Goal: Task Accomplishment & Management: Use online tool/utility

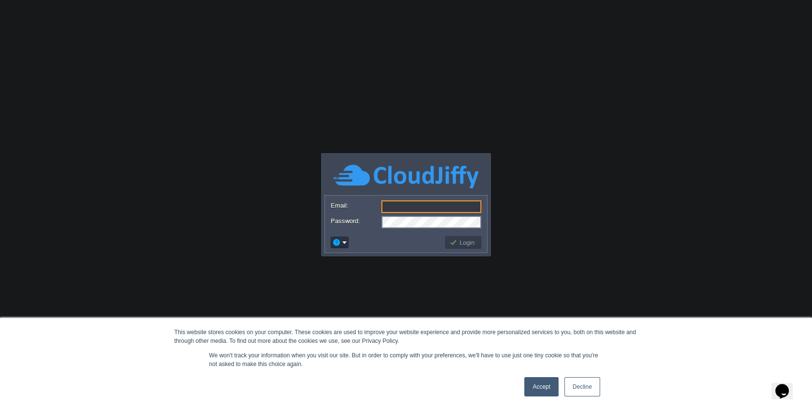
type input "[PERSON_NAME][EMAIL_ADDRESS][DOMAIN_NAME]"
click at [459, 243] on button "Login" at bounding box center [463, 242] width 28 height 9
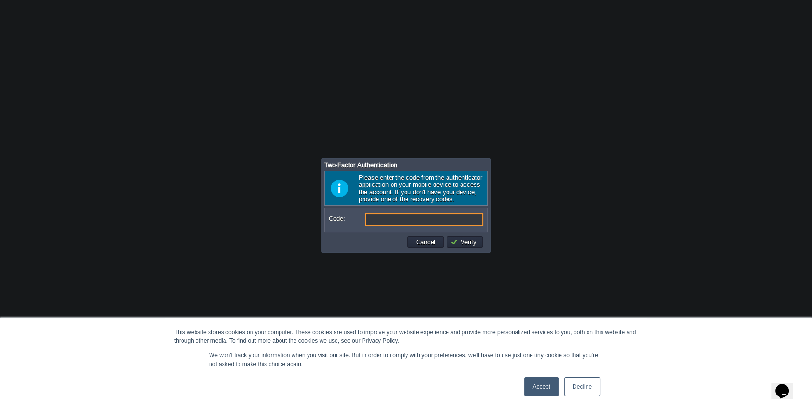
click at [541, 384] on link "Accept" at bounding box center [541, 386] width 34 height 19
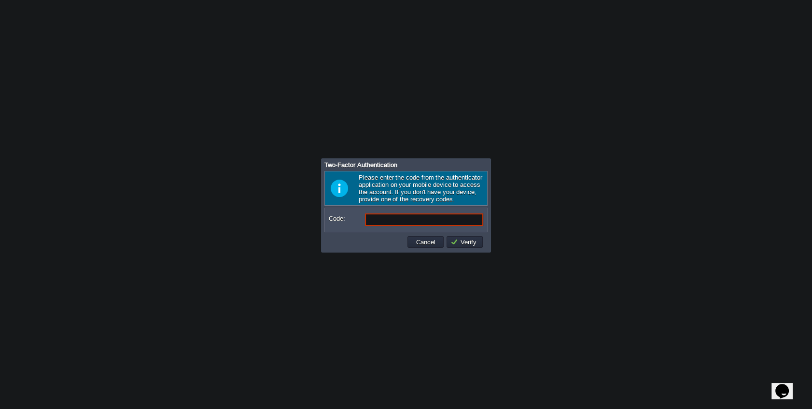
click at [395, 217] on input "Code:" at bounding box center [424, 219] width 118 height 13
type input "629602"
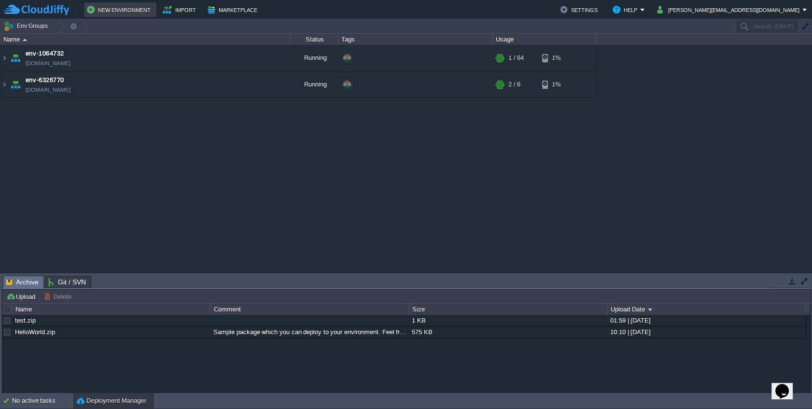
click at [112, 5] on button "New Environment" at bounding box center [120, 10] width 67 height 12
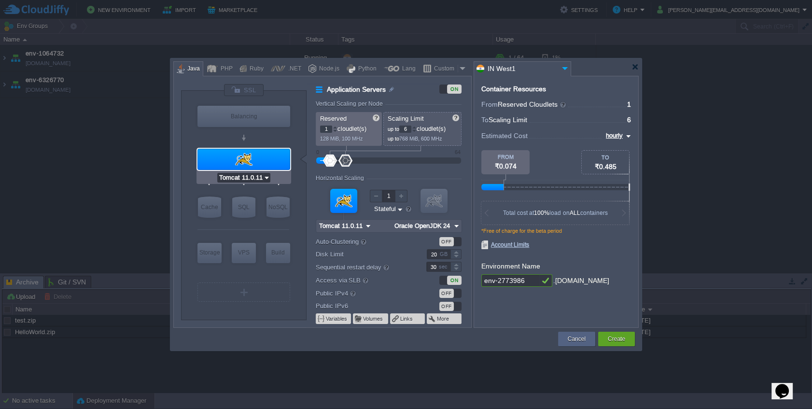
click at [258, 179] on input "Tomcat 11.0.11" at bounding box center [240, 178] width 46 height 10
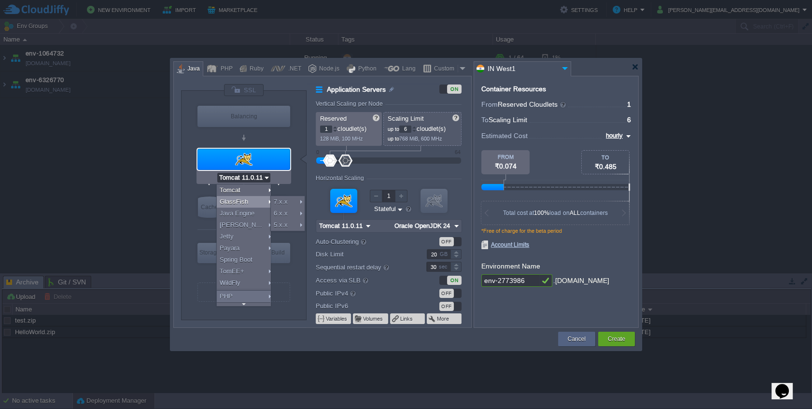
click at [313, 295] on div "Application Servers ON Vertical Scaling per Node Reserved 1 cloudlet(s) 128 MiB…" at bounding box center [389, 205] width 164 height 243
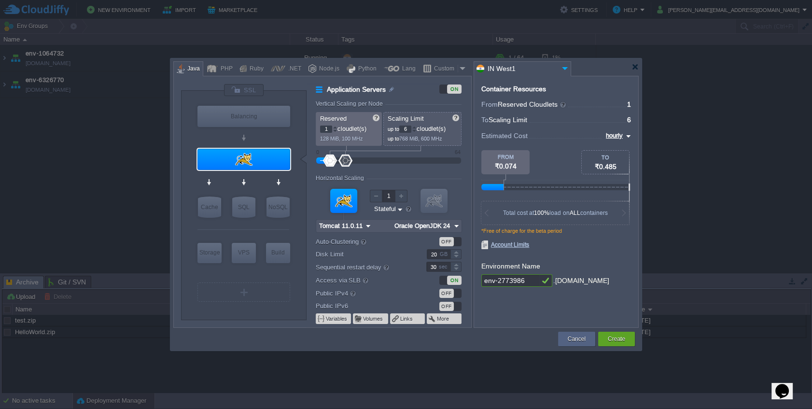
type input "AlmaLinux 9.6"
click at [244, 256] on div "VPS" at bounding box center [244, 252] width 24 height 19
type input "Elastic VPS"
type input "4"
type input "AlmaLinux 9.6"
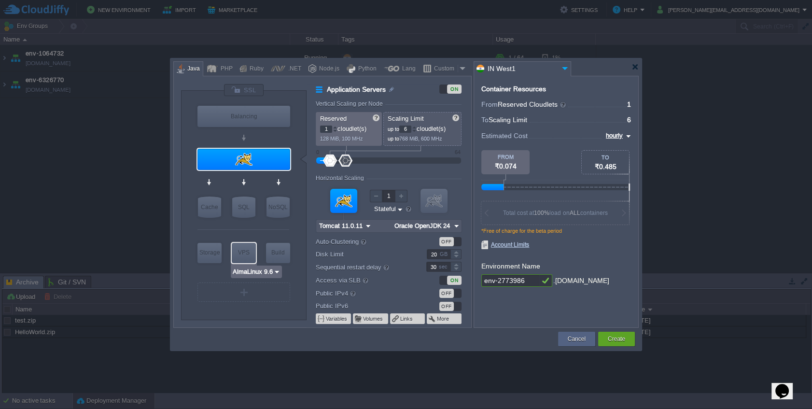
type input "9.6"
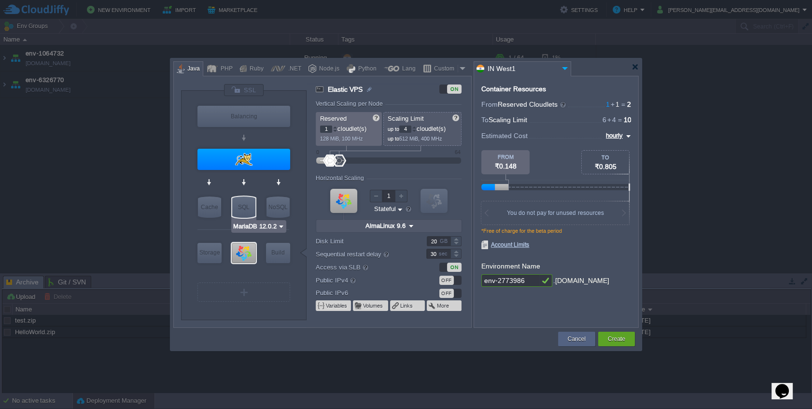
type input "Tomcat 11.0.11"
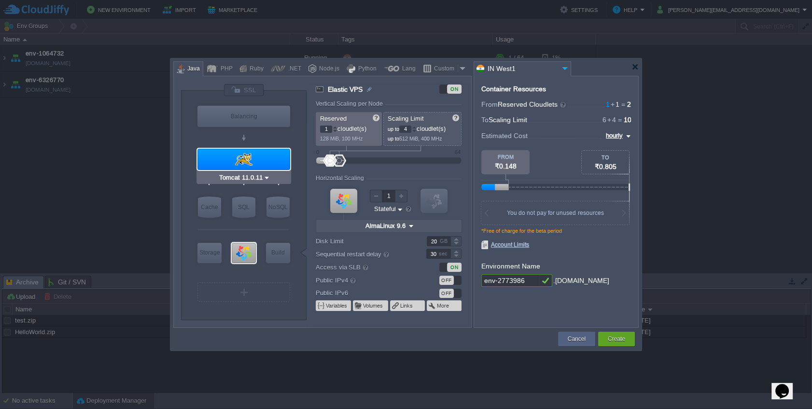
click at [252, 164] on div at bounding box center [243, 159] width 93 height 21
type input "Application Servers"
type input "6"
type input "Tomcat 11.0.11"
type input "Oracle OpenJDK 24"
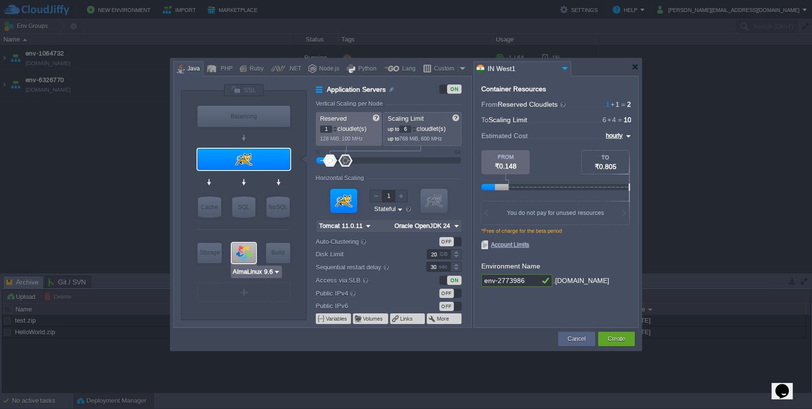
click at [256, 272] on input "AlmaLinux 9.6" at bounding box center [252, 272] width 41 height 10
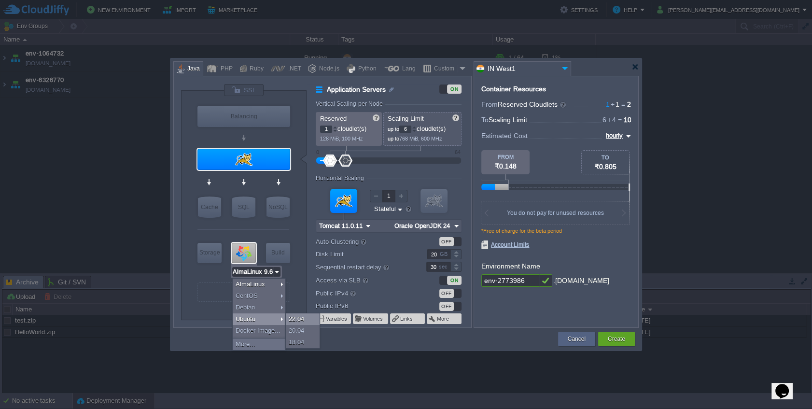
click at [293, 322] on div "22.04" at bounding box center [303, 319] width 34 height 12
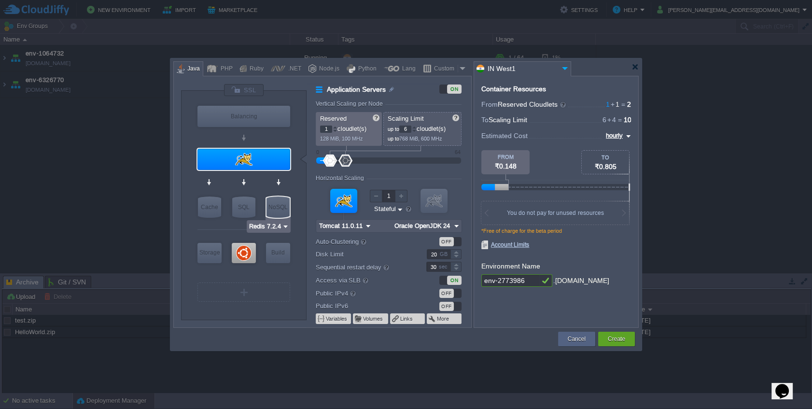
type input "Tomcat 11.0.11"
click at [251, 154] on div at bounding box center [243, 159] width 93 height 21
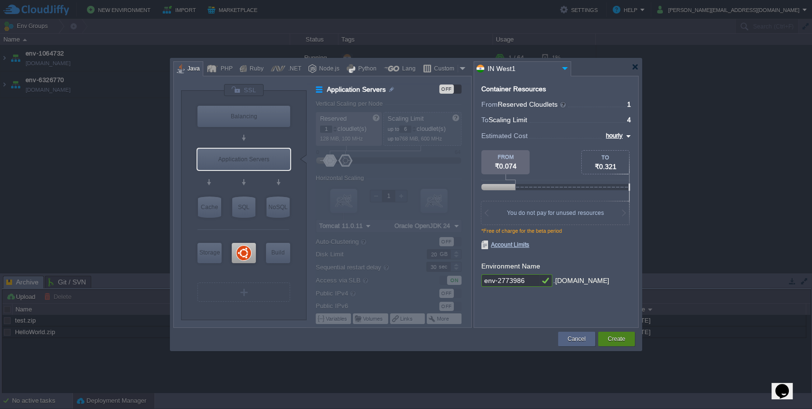
click at [609, 345] on div "Create" at bounding box center [616, 339] width 22 height 14
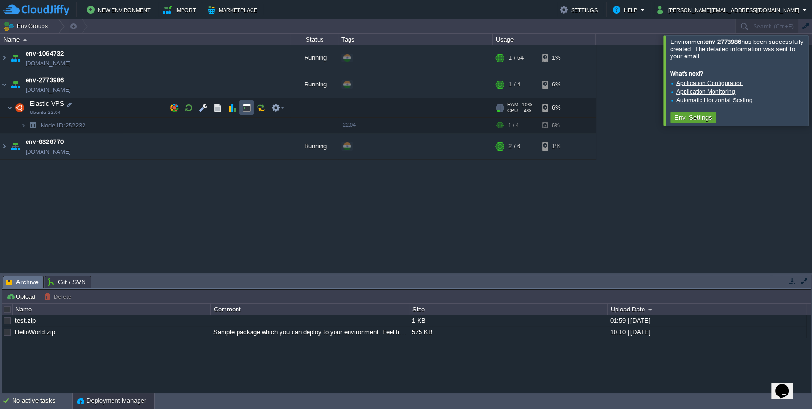
click at [247, 108] on button "button" at bounding box center [246, 107] width 9 height 9
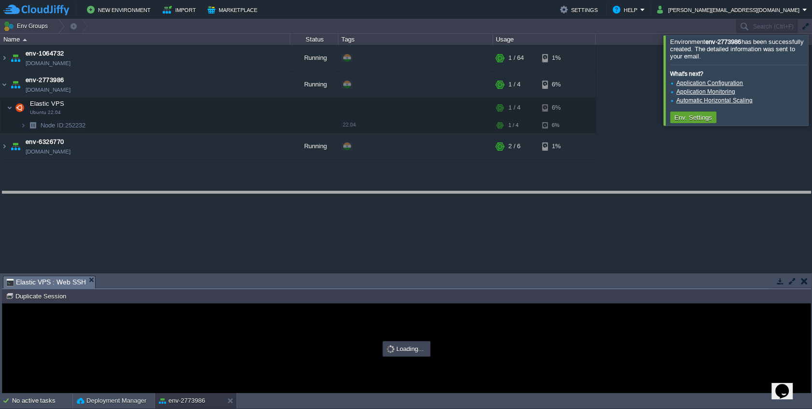
drag, startPoint x: 377, startPoint y: 282, endPoint x: 372, endPoint y: 196, distance: 87.0
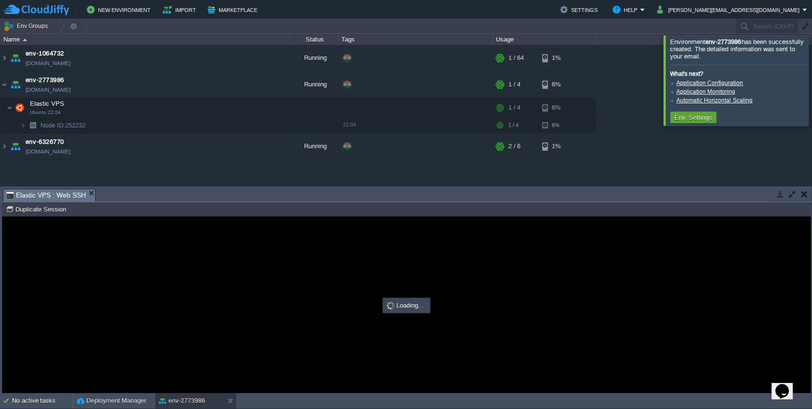
drag, startPoint x: 799, startPoint y: 81, endPoint x: 769, endPoint y: 92, distance: 32.7
click at [811, 81] on div at bounding box center [824, 80] width 0 height 90
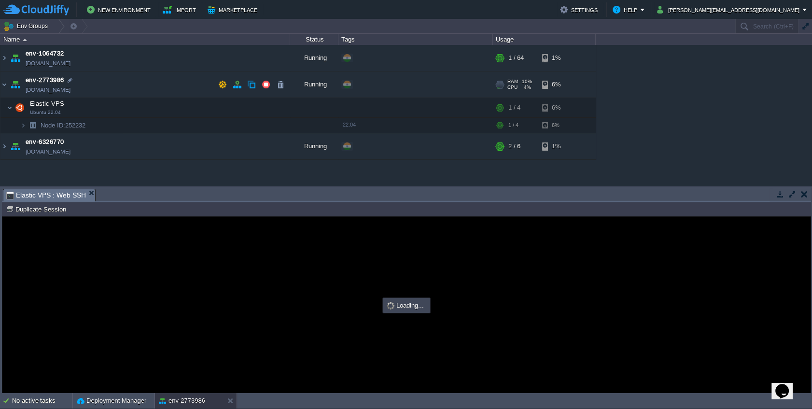
type input "#000000"
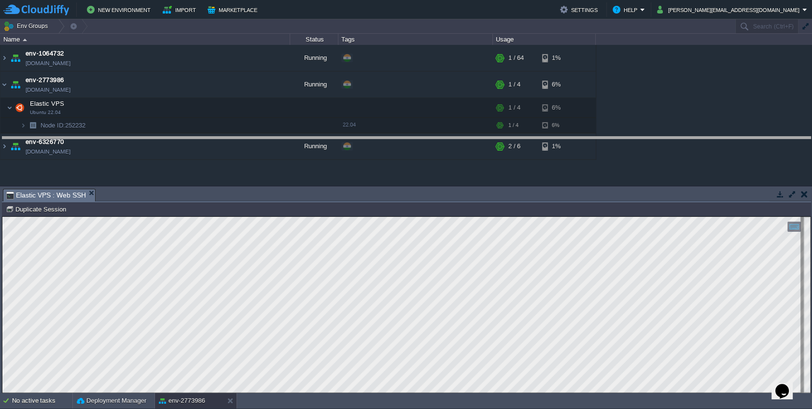
drag, startPoint x: 295, startPoint y: 197, endPoint x: 298, endPoint y: 152, distance: 45.9
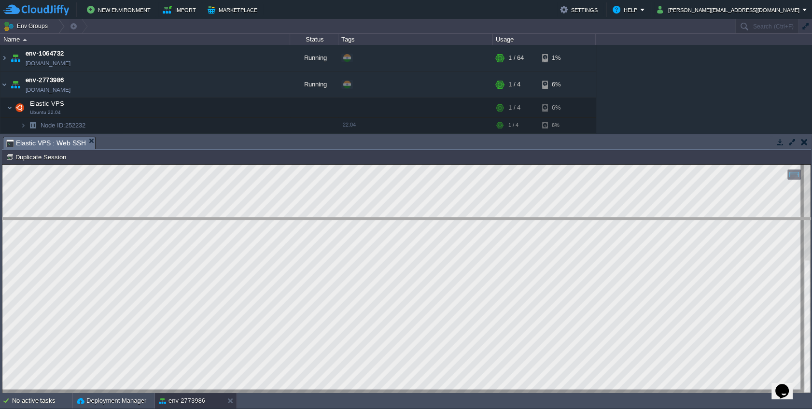
drag, startPoint x: 157, startPoint y: 145, endPoint x: 152, endPoint y: 226, distance: 81.3
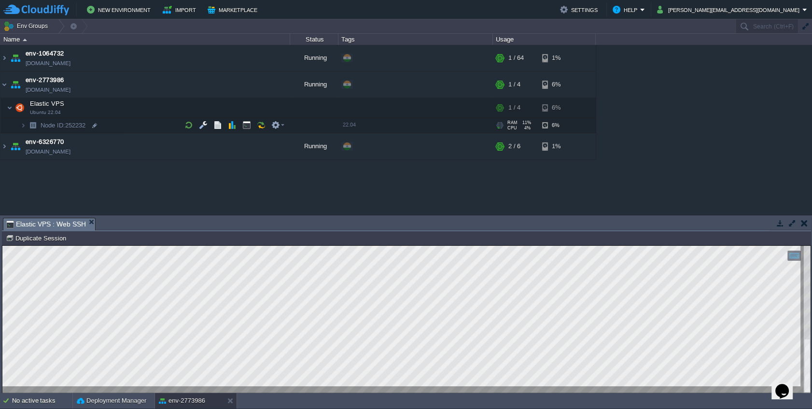
click at [26, 126] on img at bounding box center [33, 125] width 14 height 15
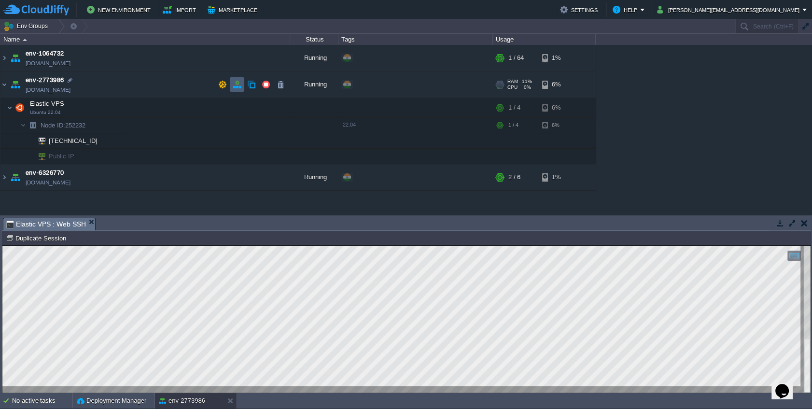
click at [233, 82] on button "button" at bounding box center [237, 84] width 9 height 9
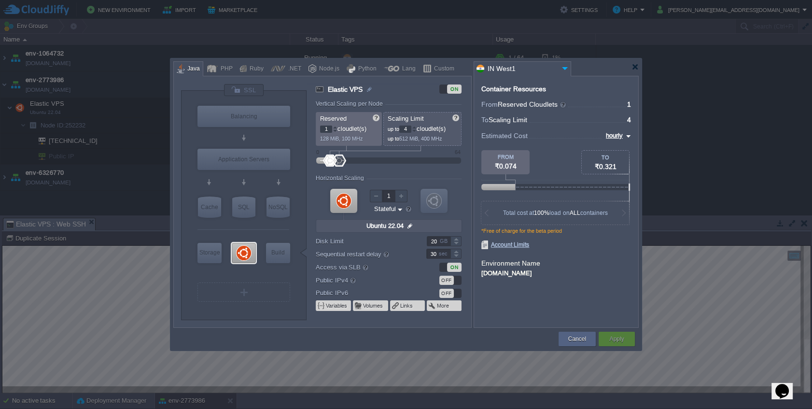
type input "Tomcat 11.0.11"
click at [444, 278] on div "OFF" at bounding box center [446, 280] width 14 height 9
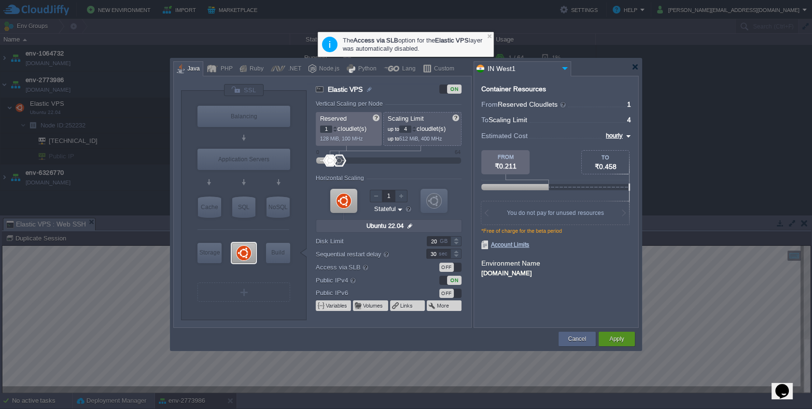
click at [610, 343] on button "Apply" at bounding box center [616, 339] width 14 height 10
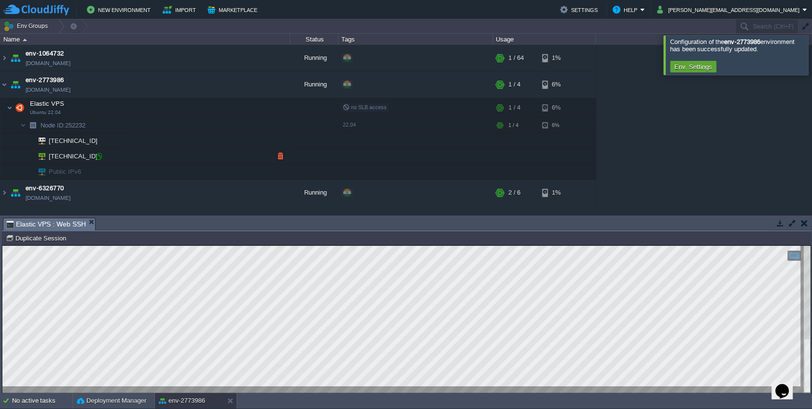
click at [98, 158] on div at bounding box center [99, 156] width 9 height 9
